Goal: Task Accomplishment & Management: Manage account settings

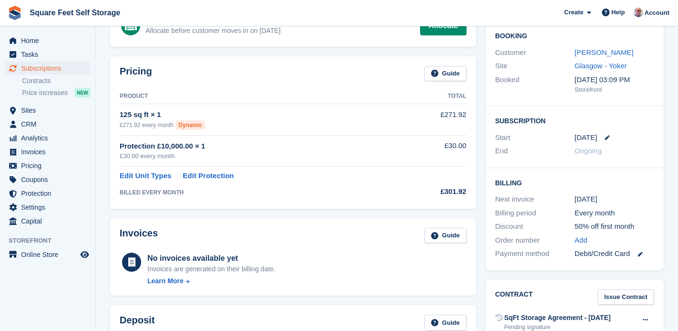
scroll to position [67, 0]
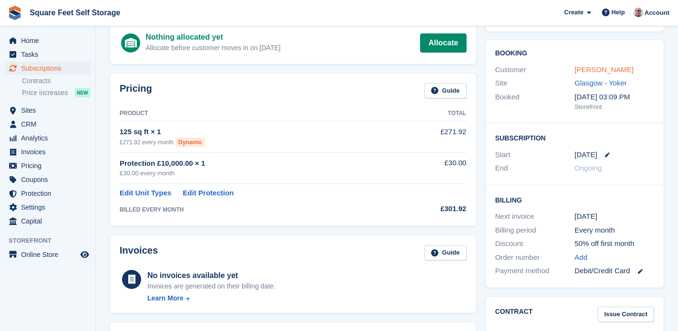
click at [580, 71] on link "[PERSON_NAME]" at bounding box center [603, 70] width 59 height 8
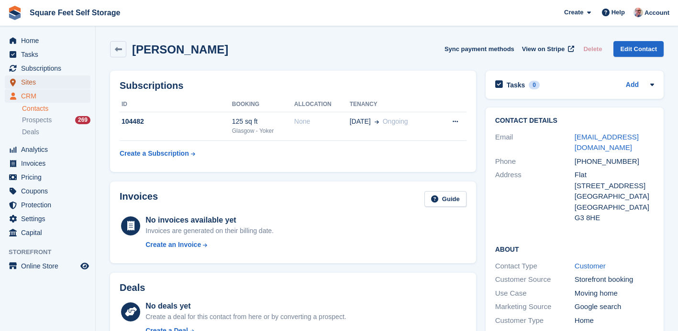
click at [43, 83] on span "Sites" at bounding box center [49, 82] width 57 height 13
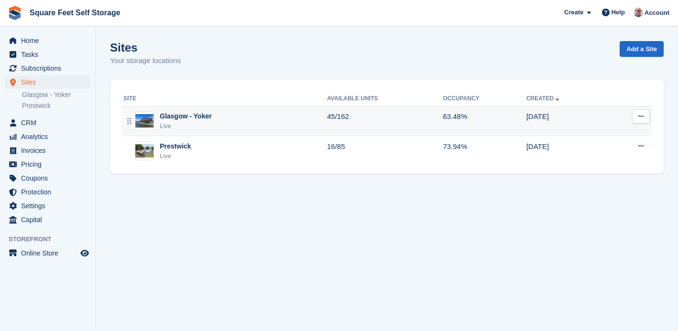
click at [252, 121] on div "Glasgow - Yoker Live" at bounding box center [225, 121] width 204 height 20
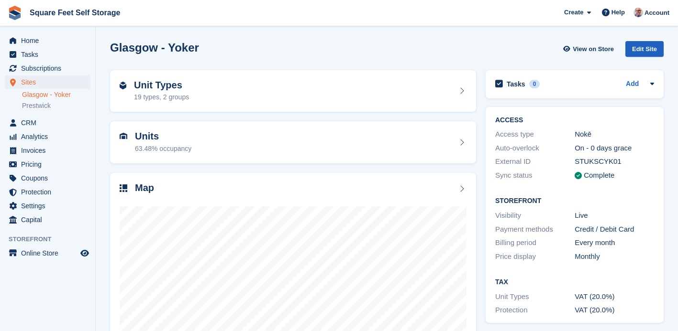
click at [635, 49] on div "Edit Site" at bounding box center [644, 49] width 38 height 16
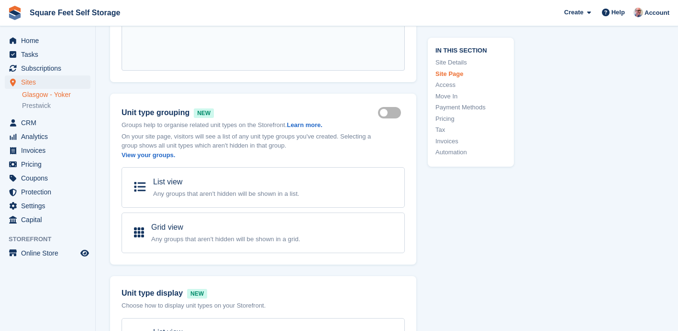
scroll to position [633, 0]
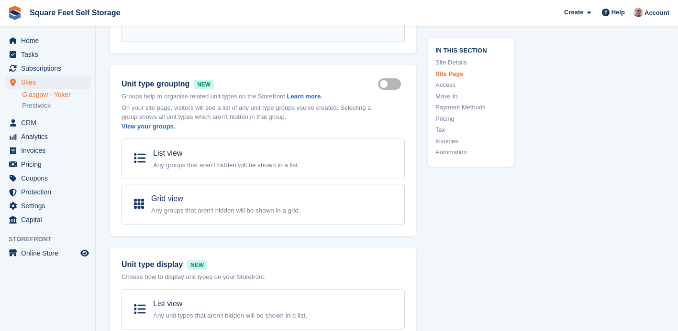
click at [43, 92] on link "Glasgow - Yoker" at bounding box center [56, 94] width 68 height 9
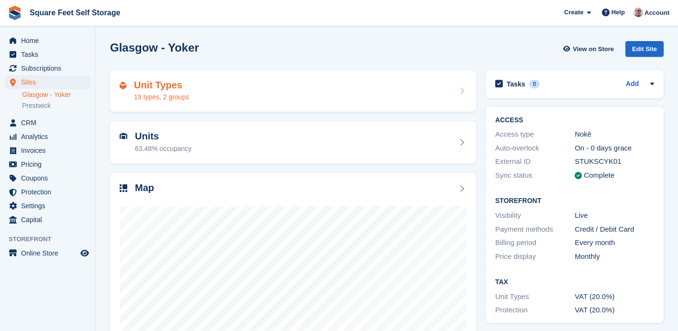
click at [174, 98] on div "19 types, 2 groups" at bounding box center [161, 97] width 55 height 10
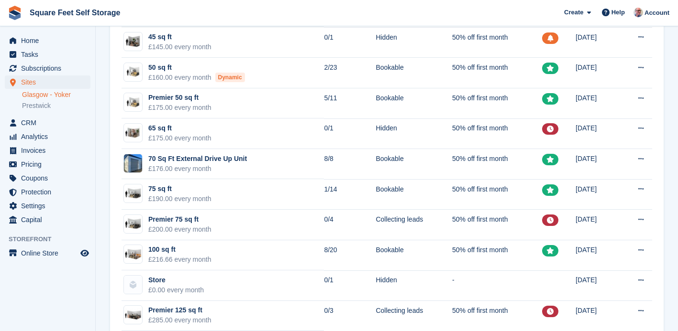
scroll to position [365, 0]
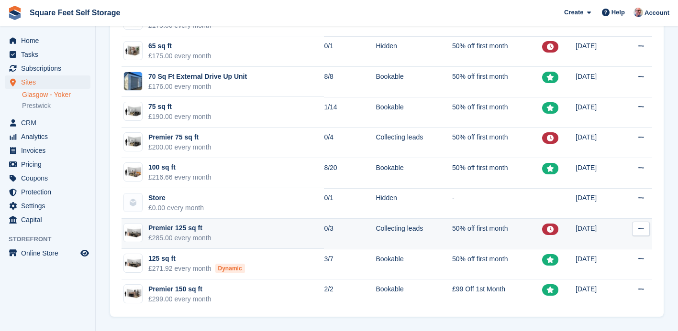
click at [274, 242] on td "Premier 125 sq ft £285.00 every month" at bounding box center [222, 234] width 202 height 31
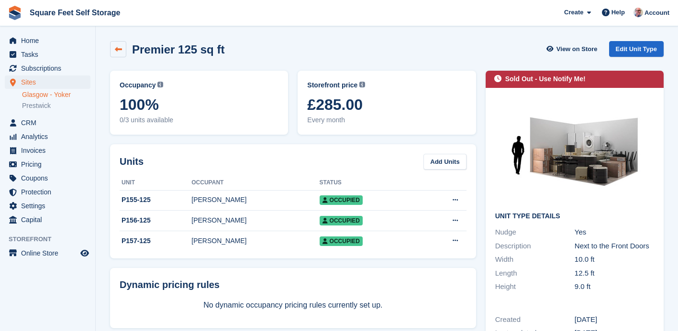
click at [119, 51] on icon at bounding box center [118, 49] width 7 height 7
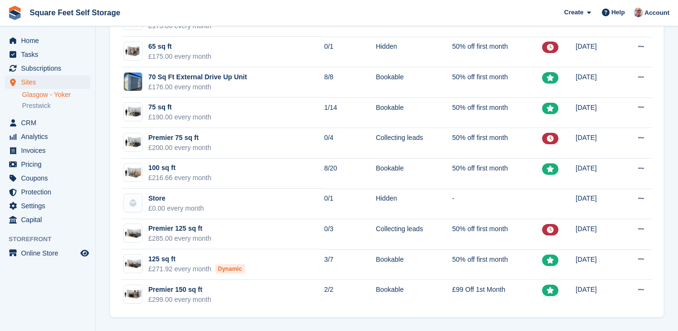
scroll to position [365, 0]
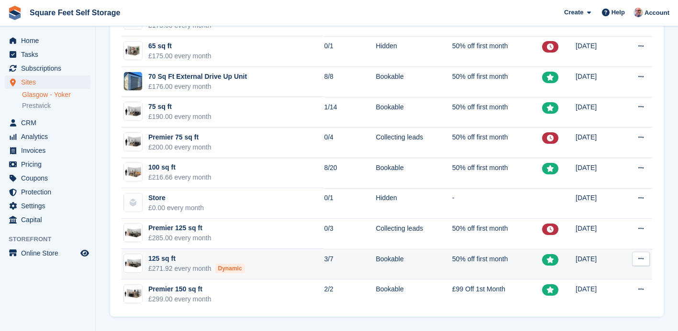
click at [278, 261] on td "125 sq ft £271.92 every month Dynamic" at bounding box center [222, 264] width 202 height 31
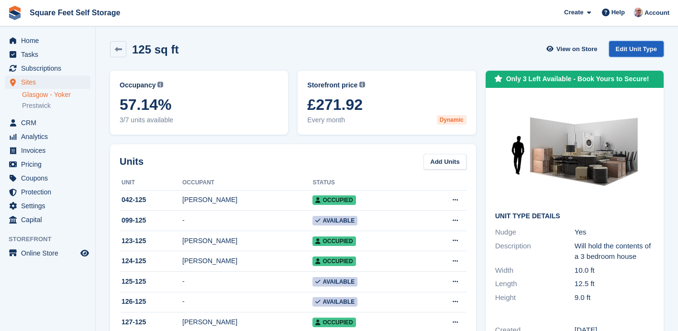
click at [620, 49] on link "Edit Unit Type" at bounding box center [636, 49] width 55 height 16
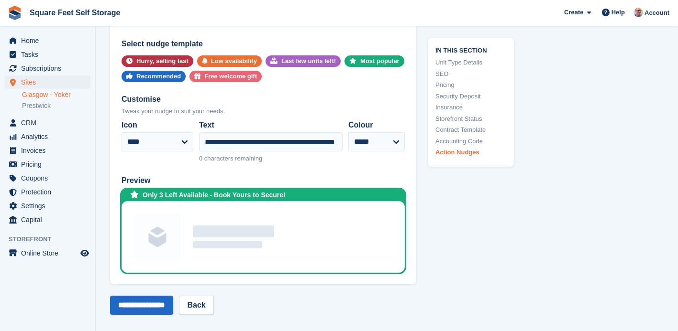
scroll to position [1902, 0]
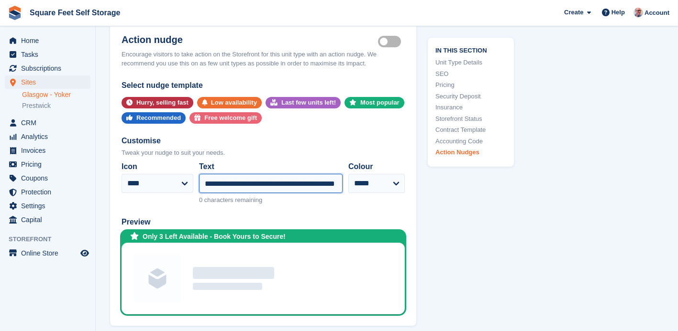
click at [228, 184] on input "**********" at bounding box center [270, 183] width 143 height 19
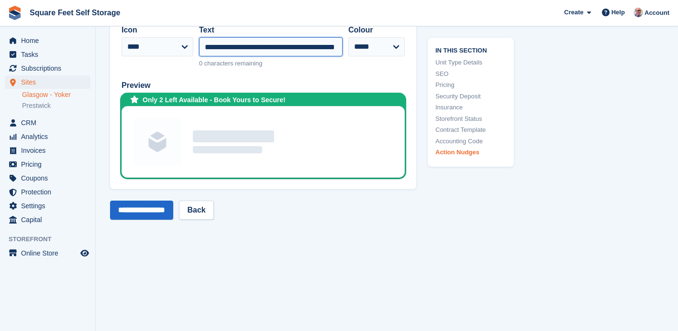
scroll to position [2052, 0]
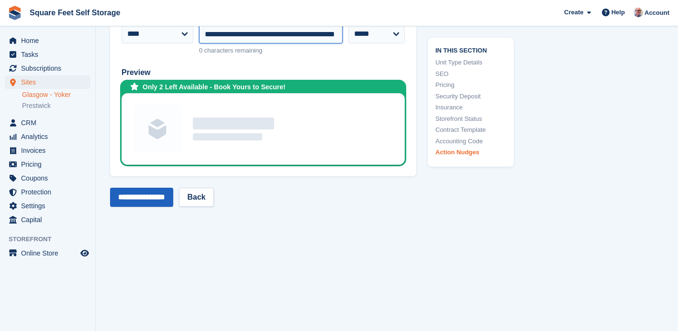
type input "**********"
click at [152, 199] on input "**********" at bounding box center [141, 197] width 63 height 19
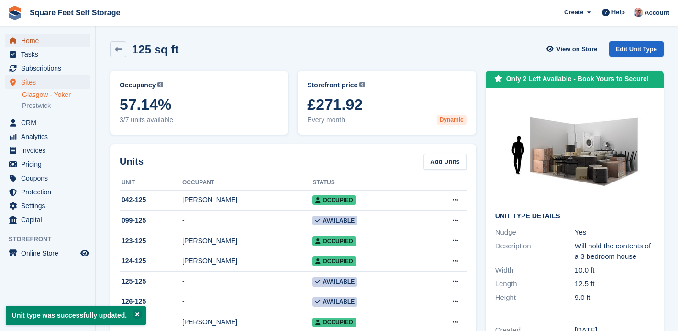
click at [44, 42] on span "Home" at bounding box center [49, 40] width 57 height 13
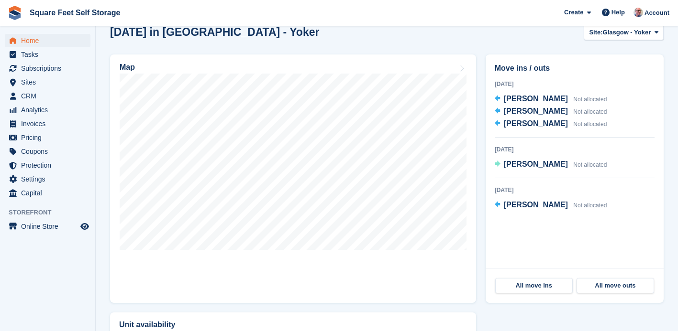
scroll to position [294, 0]
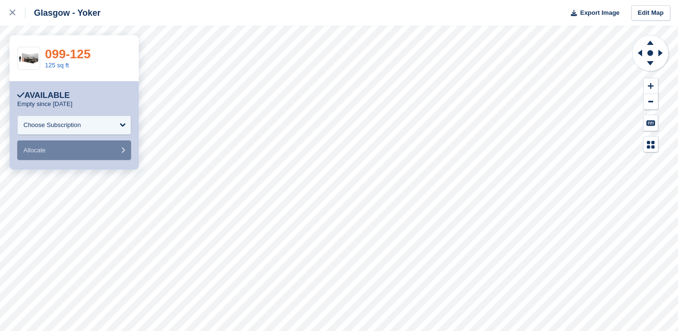
click at [78, 54] on link "099-125" at bounding box center [67, 54] width 45 height 14
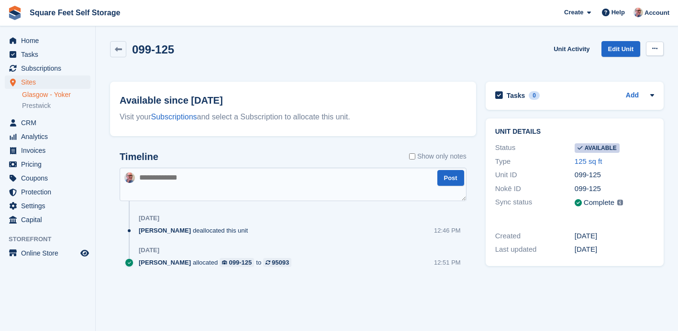
click at [654, 47] on icon at bounding box center [654, 48] width 5 height 6
click at [618, 66] on p "Make unavailable" at bounding box center [617, 67] width 83 height 12
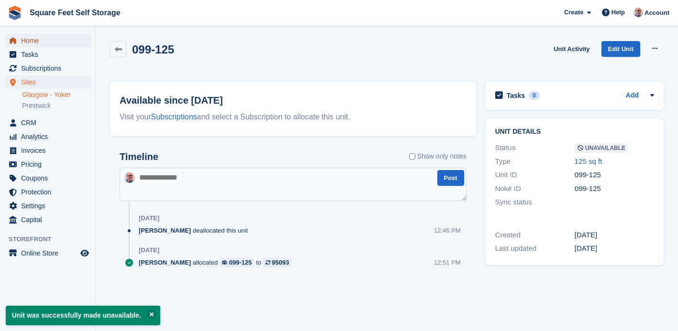
click at [57, 43] on span "Home" at bounding box center [49, 40] width 57 height 13
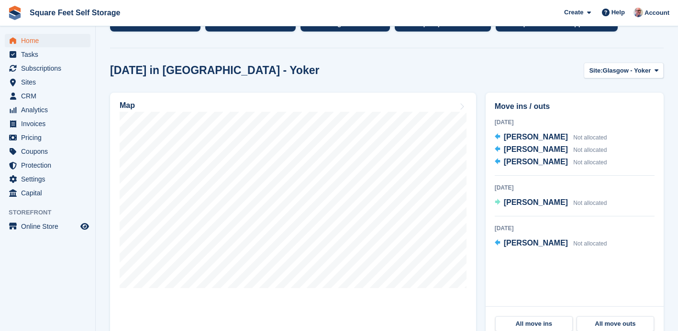
scroll to position [158, 0]
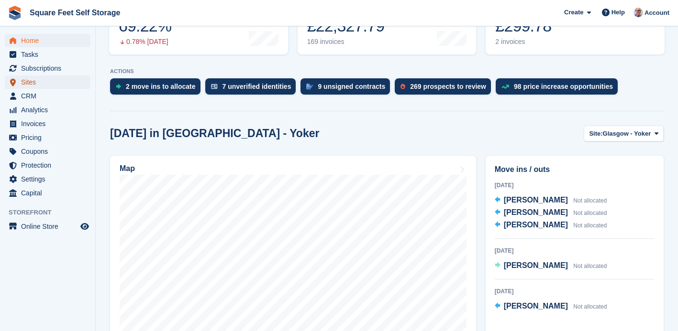
click at [35, 83] on span "Sites" at bounding box center [49, 82] width 57 height 13
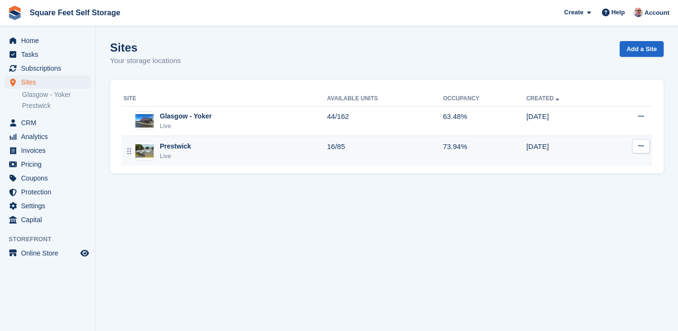
click at [223, 155] on div "Prestwick Live" at bounding box center [225, 152] width 204 height 20
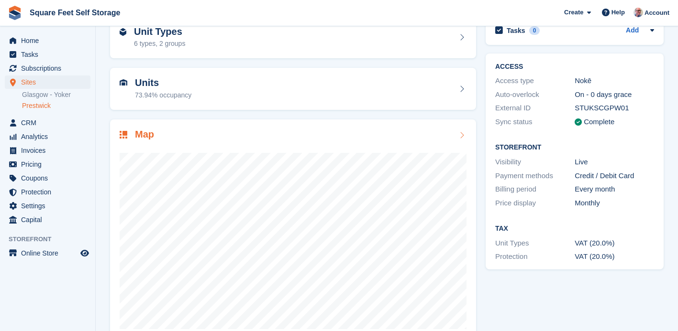
scroll to position [77, 0]
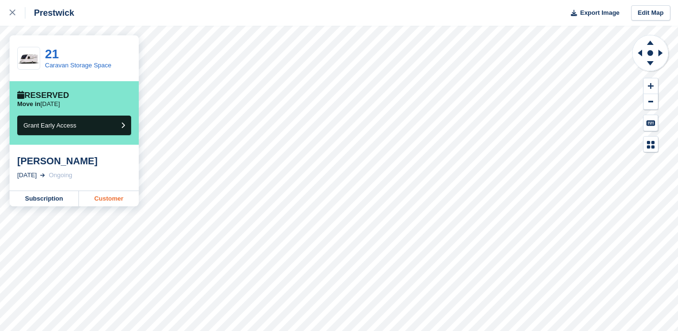
click at [106, 200] on link "Customer" at bounding box center [109, 198] width 60 height 15
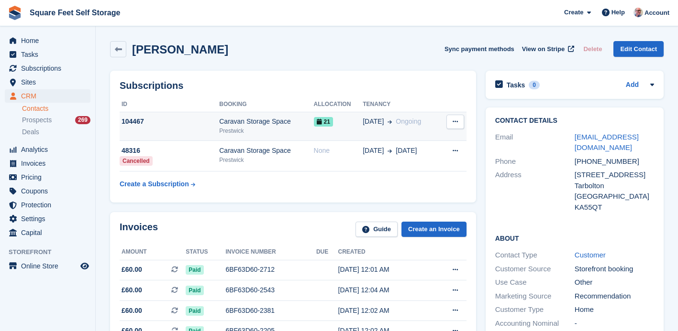
click at [455, 123] on icon at bounding box center [454, 122] width 5 height 6
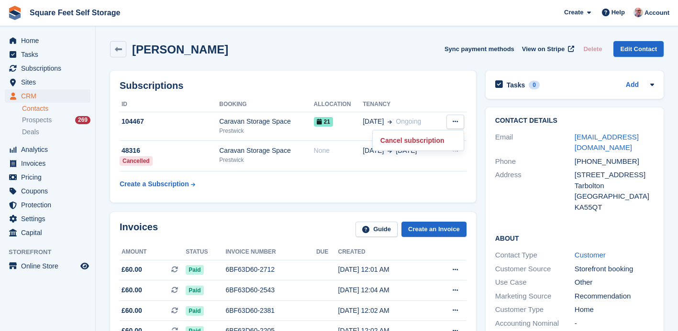
click at [317, 177] on table "ID Booking Allocation Tenancy 104467 Caravan Storage Space Prestwick 21 30 Sep …" at bounding box center [293, 145] width 347 height 96
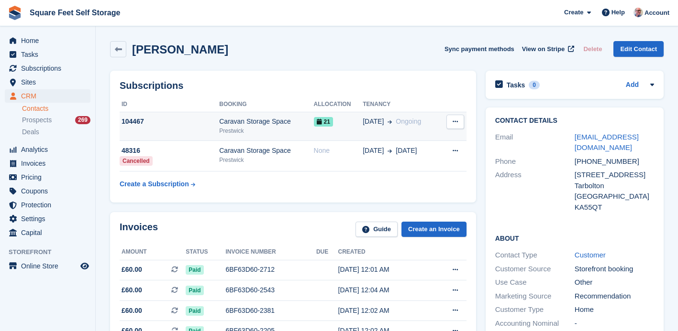
click at [310, 132] on div "Prestwick" at bounding box center [266, 131] width 94 height 9
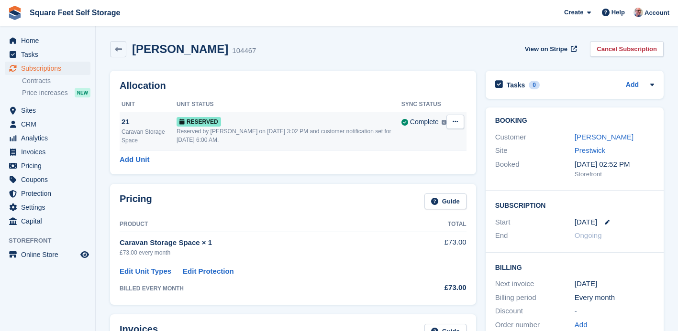
click at [461, 124] on button at bounding box center [455, 122] width 18 height 14
click at [408, 162] on p "Deallocate" at bounding box center [417, 161] width 83 height 12
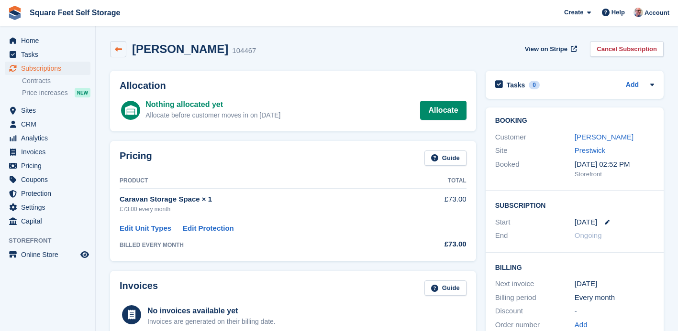
click at [121, 50] on icon at bounding box center [118, 49] width 7 height 7
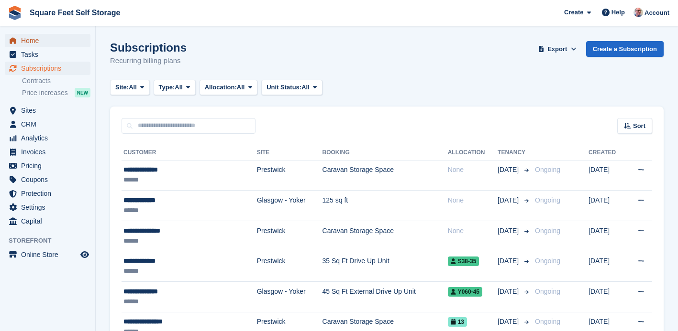
click at [23, 38] on span "Home" at bounding box center [49, 40] width 57 height 13
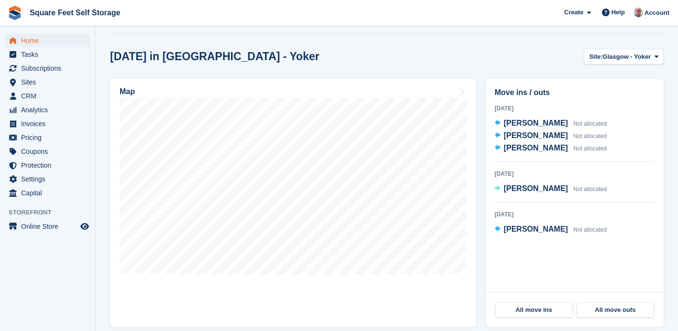
scroll to position [210, 0]
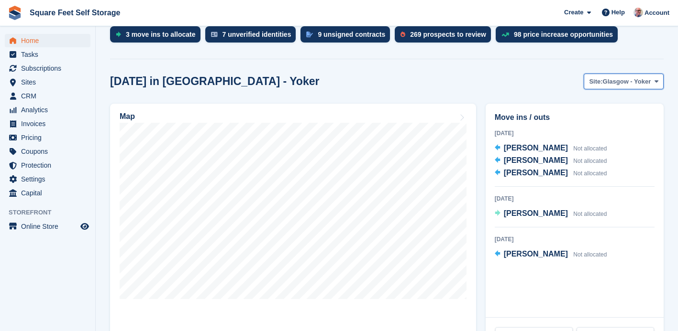
click at [602, 85] on span "Glasgow - Yoker" at bounding box center [626, 82] width 48 height 10
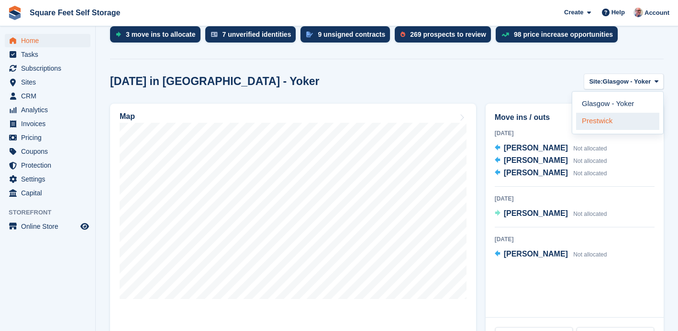
click at [594, 119] on link "Prestwick" at bounding box center [617, 121] width 83 height 17
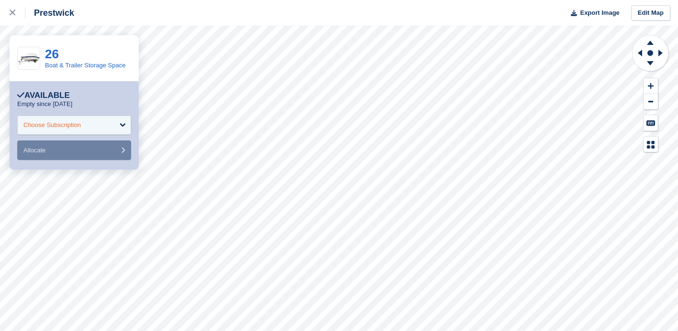
click at [123, 124] on div "Choose Subscription" at bounding box center [74, 125] width 114 height 19
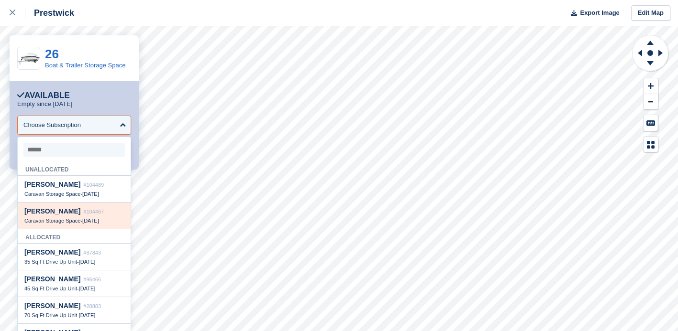
click at [98, 213] on span "#104467" at bounding box center [93, 212] width 21 height 6
select select "******"
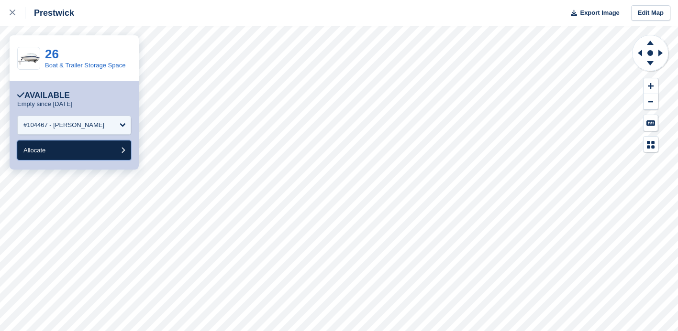
click at [84, 152] on button "Allocate" at bounding box center [74, 151] width 114 height 20
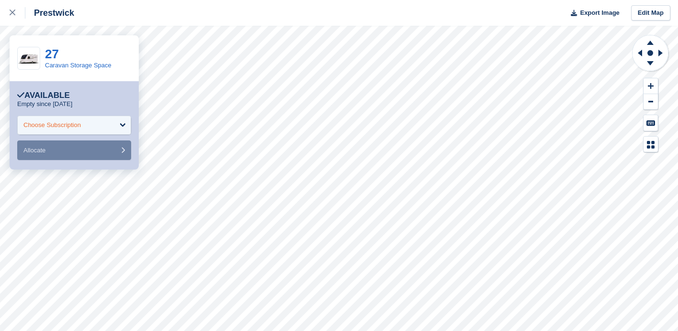
click at [114, 121] on div "Choose Subscription" at bounding box center [74, 125] width 114 height 19
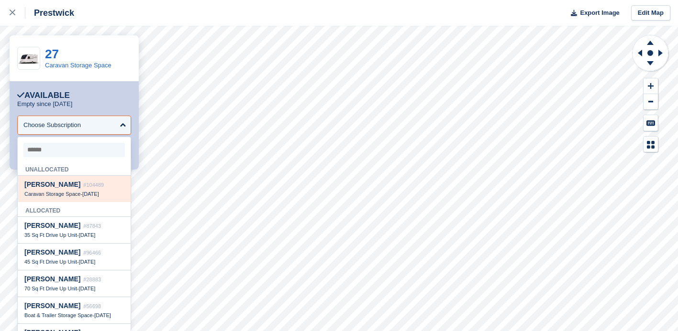
click at [72, 194] on span "Caravan Storage Space" at bounding box center [52, 194] width 56 height 6
select select "******"
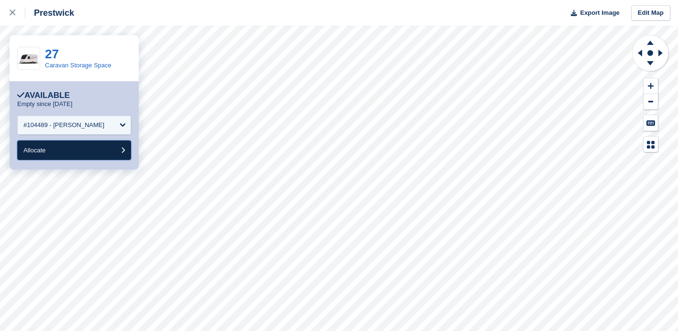
click at [87, 153] on button "Allocate" at bounding box center [74, 151] width 114 height 20
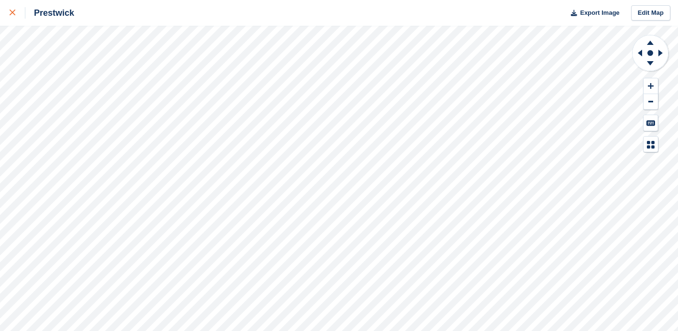
click at [11, 11] on icon at bounding box center [13, 13] width 6 height 6
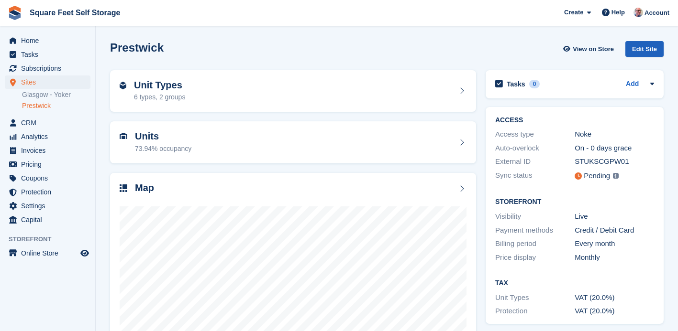
click at [654, 51] on div "Edit Site" at bounding box center [644, 49] width 38 height 16
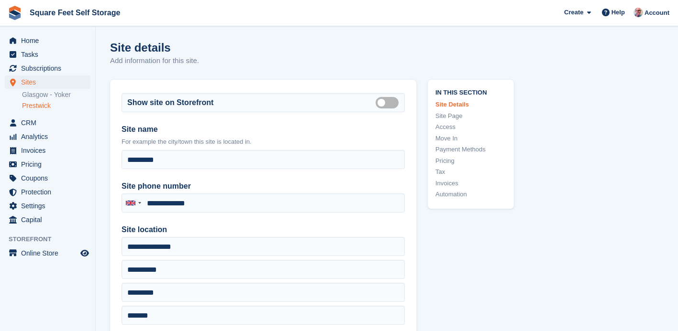
type input "**********"
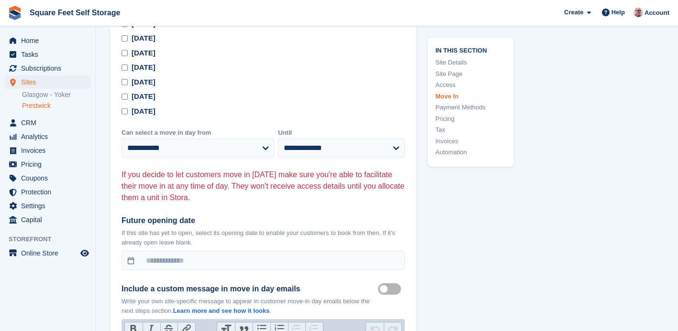
scroll to position [2693, 0]
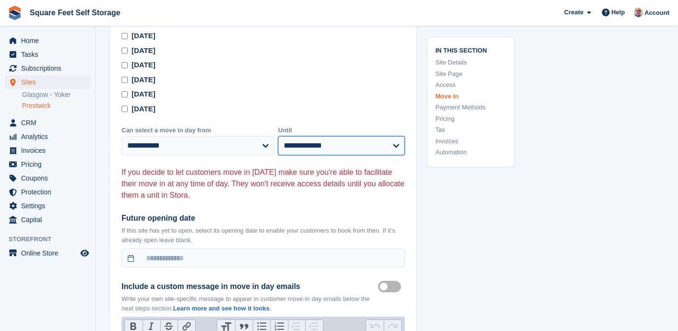
click at [399, 144] on select "**********" at bounding box center [341, 145] width 127 height 19
click at [397, 143] on select "**********" at bounding box center [341, 145] width 127 height 19
click at [393, 143] on select "**********" at bounding box center [341, 145] width 127 height 19
select select "**"
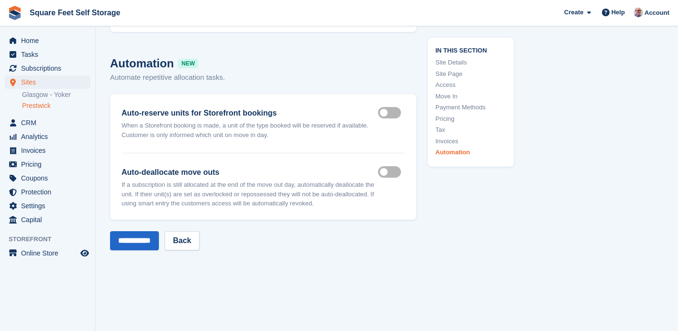
scroll to position [4220, 0]
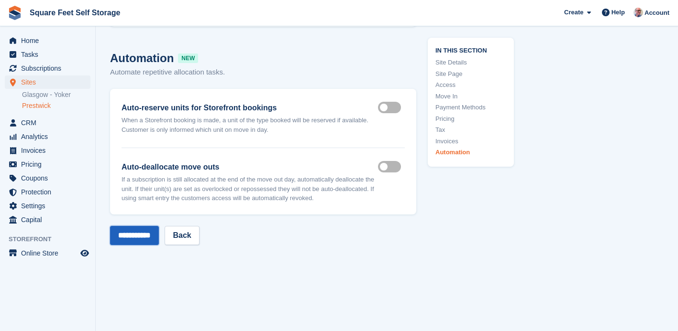
click at [131, 245] on input "**********" at bounding box center [134, 235] width 49 height 19
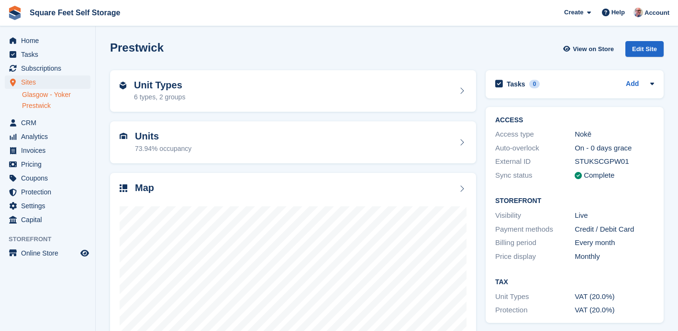
click at [51, 93] on link "Glasgow - Yoker" at bounding box center [56, 94] width 68 height 9
click at [643, 46] on div "Edit Site" at bounding box center [644, 49] width 38 height 16
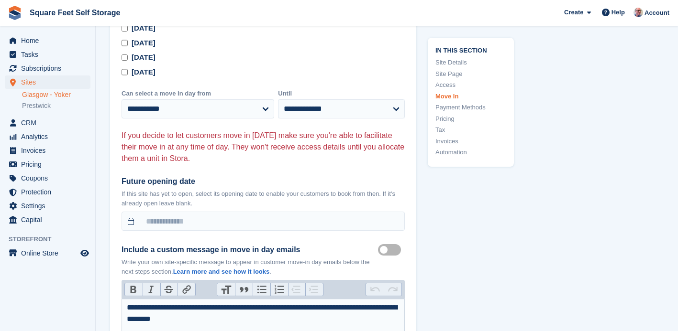
scroll to position [2848, 0]
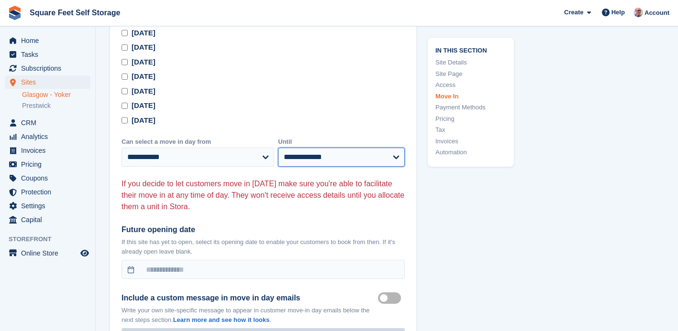
click at [396, 148] on select "**********" at bounding box center [341, 157] width 127 height 19
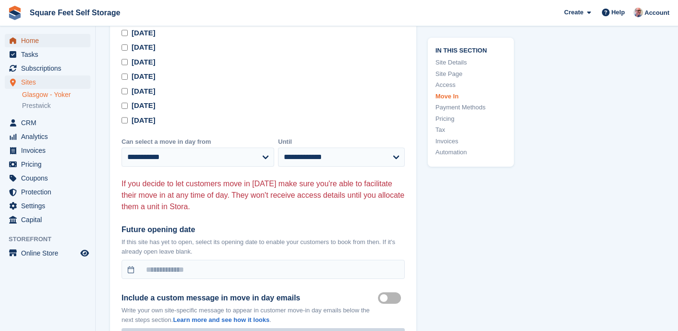
click at [37, 40] on span "Home" at bounding box center [49, 40] width 57 height 13
